Goal: Browse casually

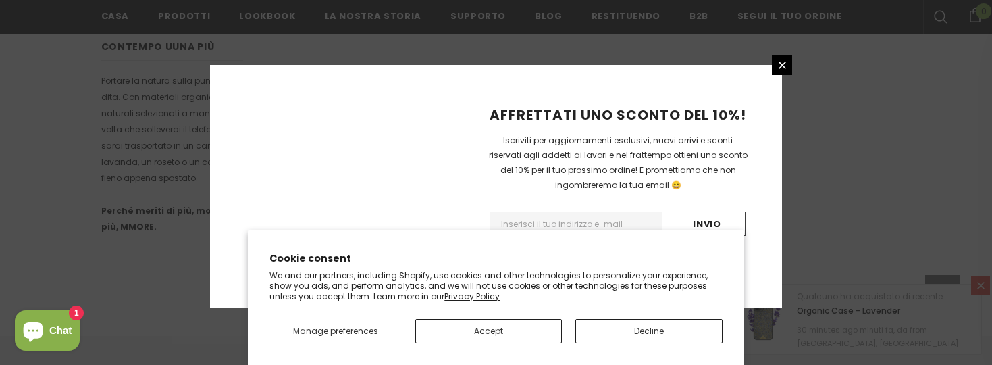
scroll to position [1019, 0]
